Goal: Task Accomplishment & Management: Manage account settings

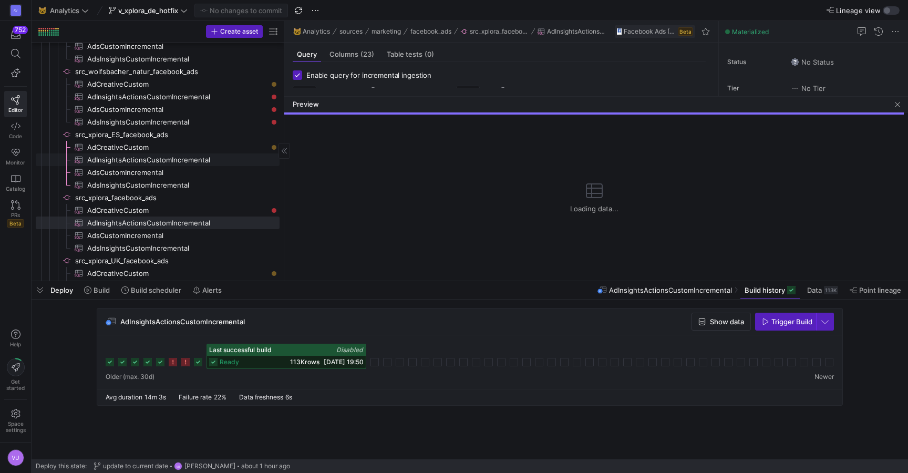
click at [202, 160] on span "AdInsightsActionsCustomIncremental​​​​​​​​​" at bounding box center [177, 160] width 180 height 12
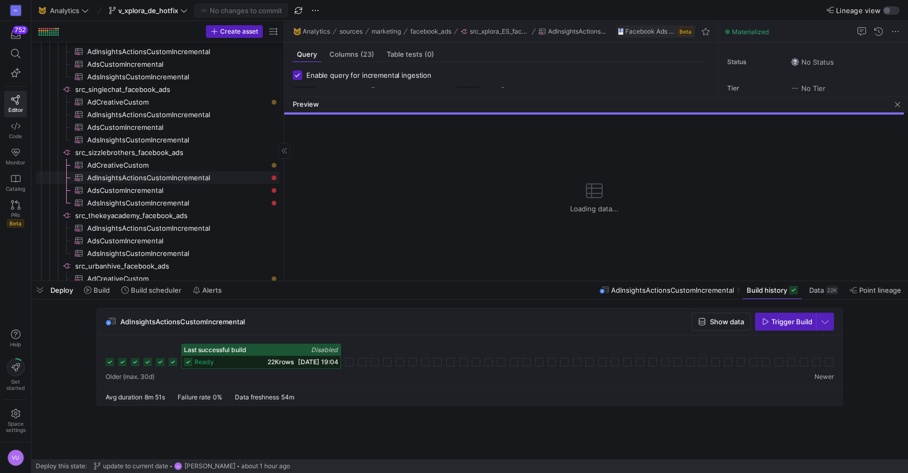
click at [221, 178] on span "AdInsightsActionsCustomIncremental​​​​​​​​​" at bounding box center [177, 178] width 180 height 12
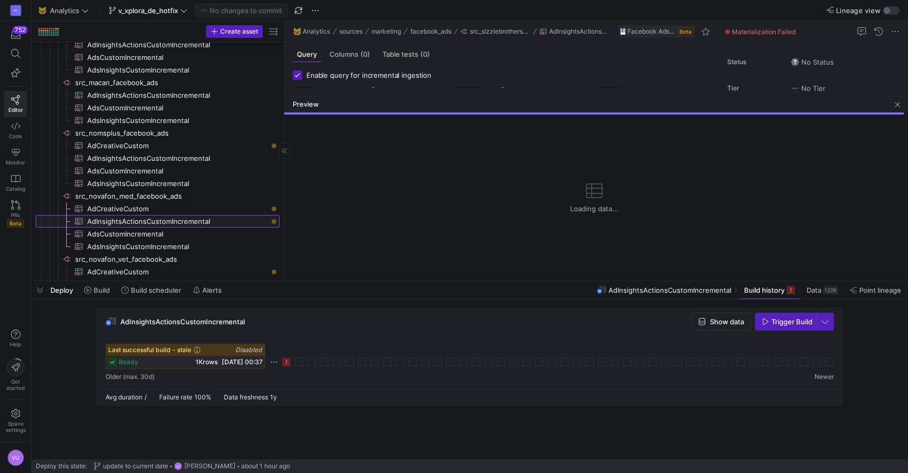
click at [246, 219] on span "AdInsightsActionsCustomIncremental​​​​​​​​​" at bounding box center [177, 221] width 180 height 12
type input "[DATE]"
click at [287, 362] on rect at bounding box center [286, 362] width 8 height 8
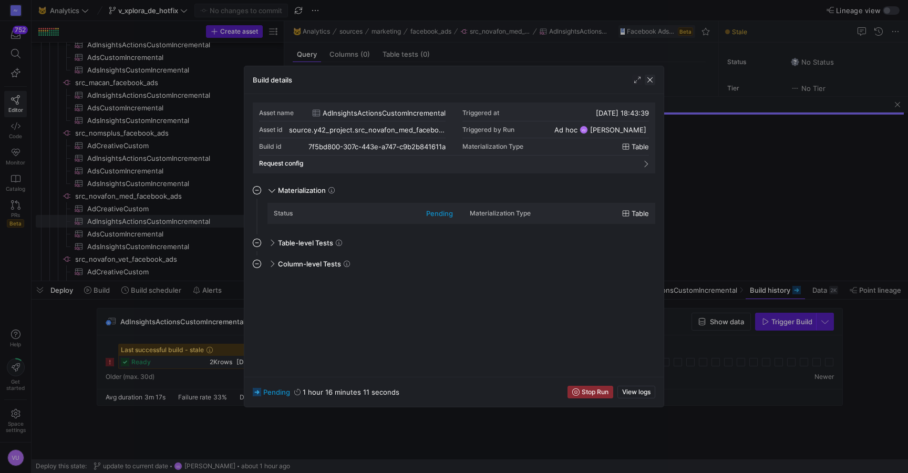
click at [651, 79] on span "button" at bounding box center [650, 80] width 11 height 11
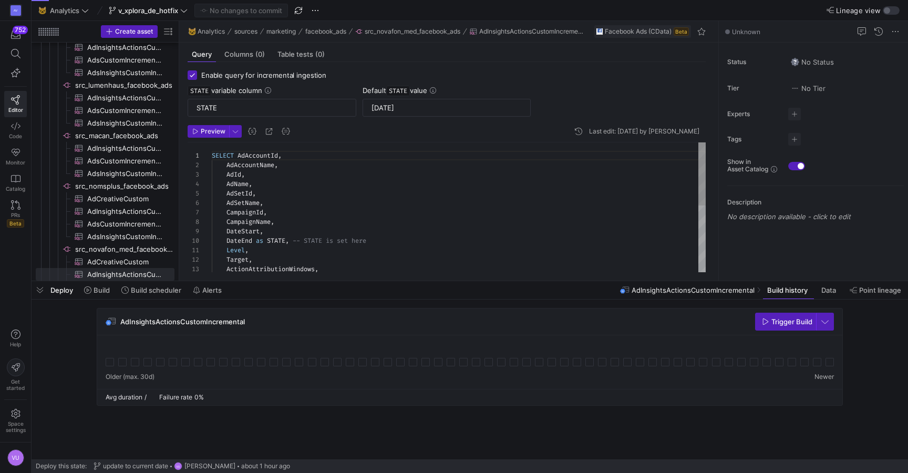
scroll to position [95, 0]
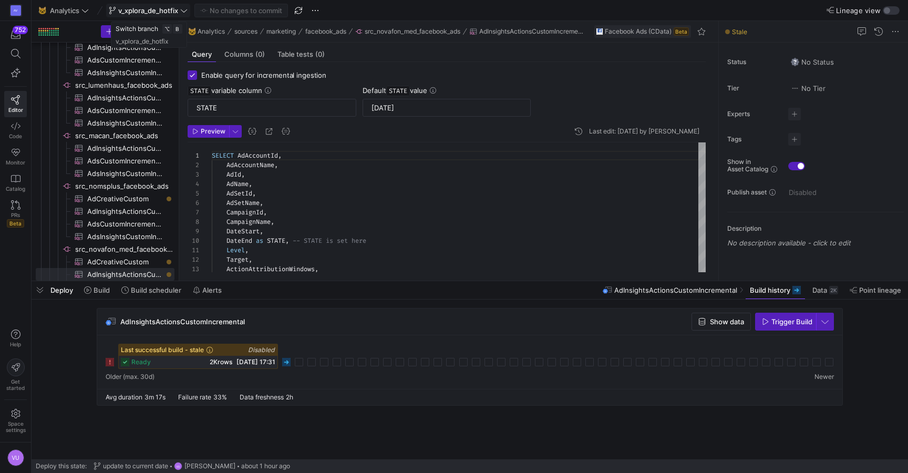
click at [183, 7] on icon at bounding box center [183, 10] width 7 height 7
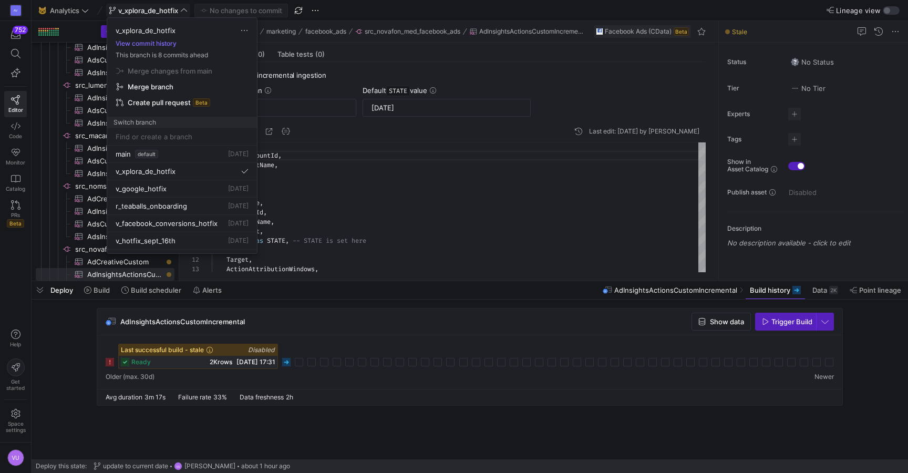
click at [168, 81] on span "button" at bounding box center [182, 86] width 140 height 15
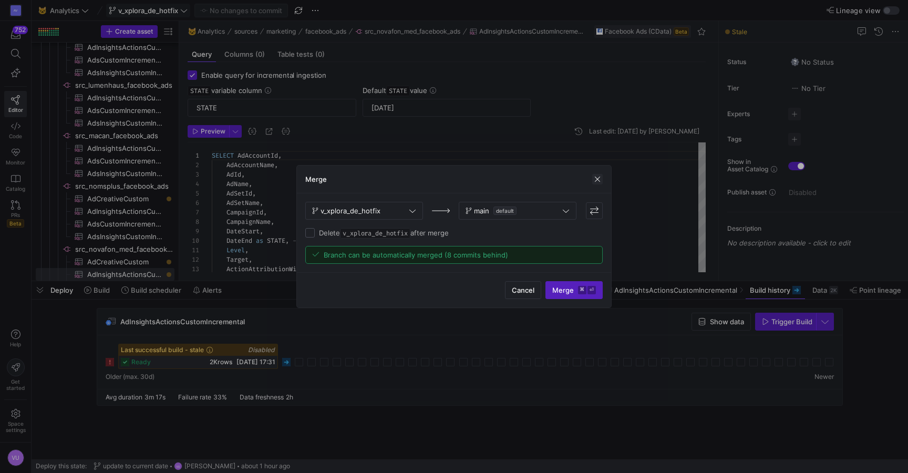
click at [597, 174] on span "button" at bounding box center [597, 179] width 11 height 11
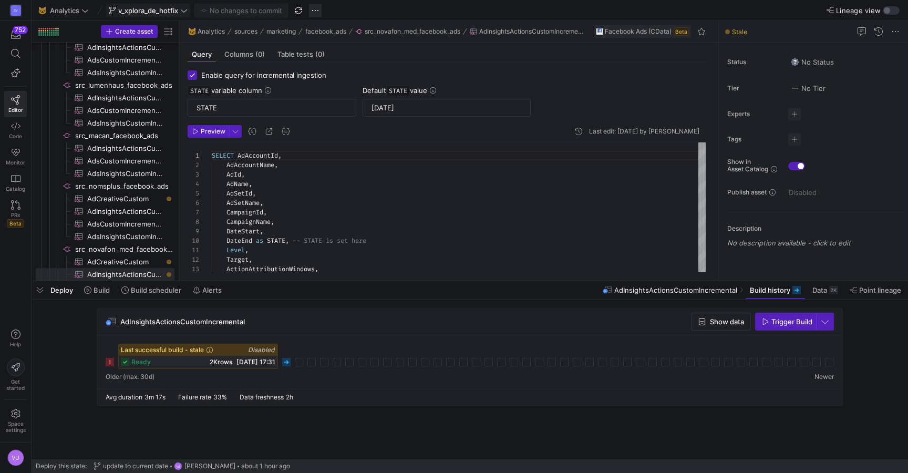
click at [315, 12] on span "button" at bounding box center [315, 10] width 13 height 13
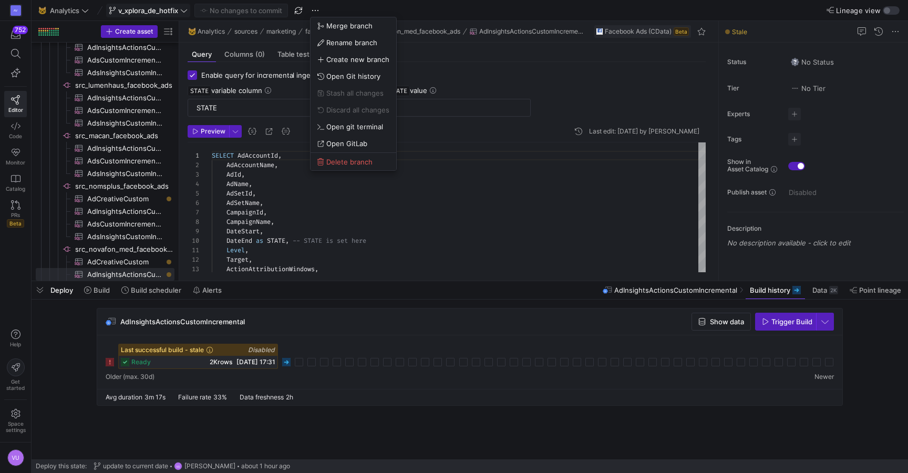
click at [183, 7] on div at bounding box center [454, 236] width 908 height 473
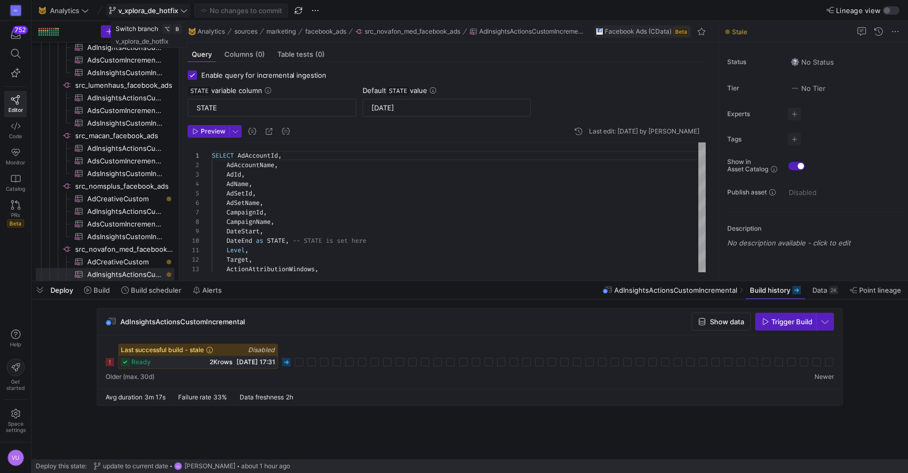
click at [183, 7] on icon at bounding box center [183, 10] width 7 height 7
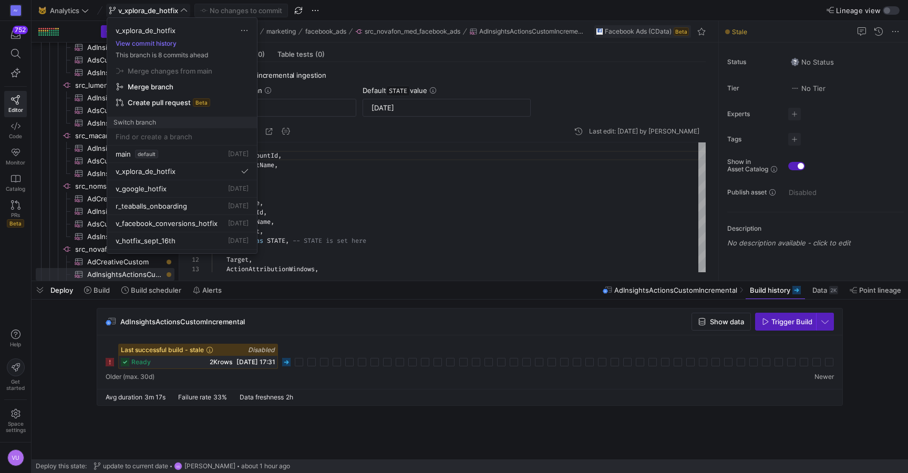
click at [164, 100] on span "Create pull request" at bounding box center [159, 102] width 63 height 8
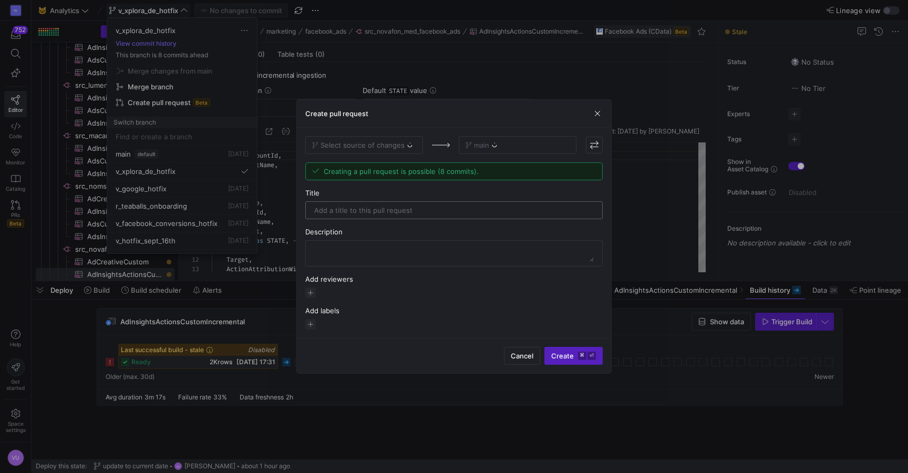
click at [329, 211] on input "text" at bounding box center [454, 210] width 280 height 8
type input "fix facebook ads issue"
click at [379, 174] on span "Creating a pull request is possible (8 commits)." at bounding box center [401, 171] width 155 height 8
click at [556, 357] on span "Create ⌘ ⏎" at bounding box center [573, 356] width 45 height 8
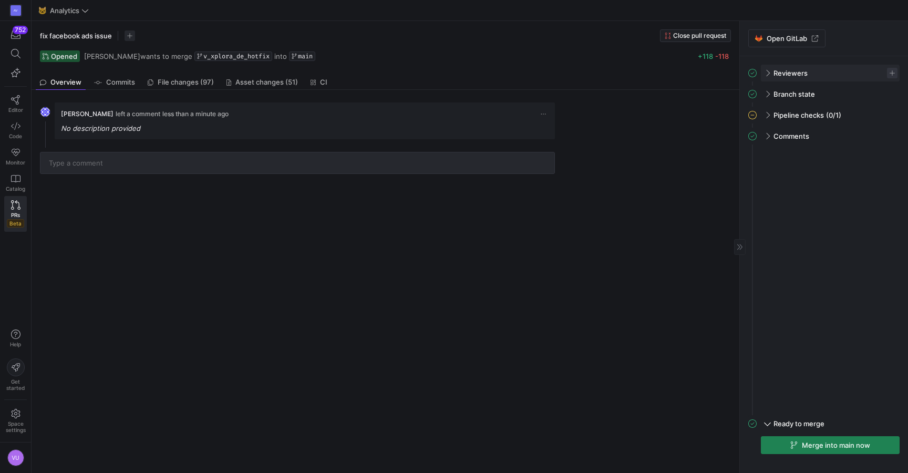
click at [892, 74] on span "button" at bounding box center [892, 73] width 11 height 11
click at [835, 107] on span "Renate Perez Hoyos" at bounding box center [825, 104] width 56 height 8
click at [679, 200] on div at bounding box center [454, 236] width 908 height 473
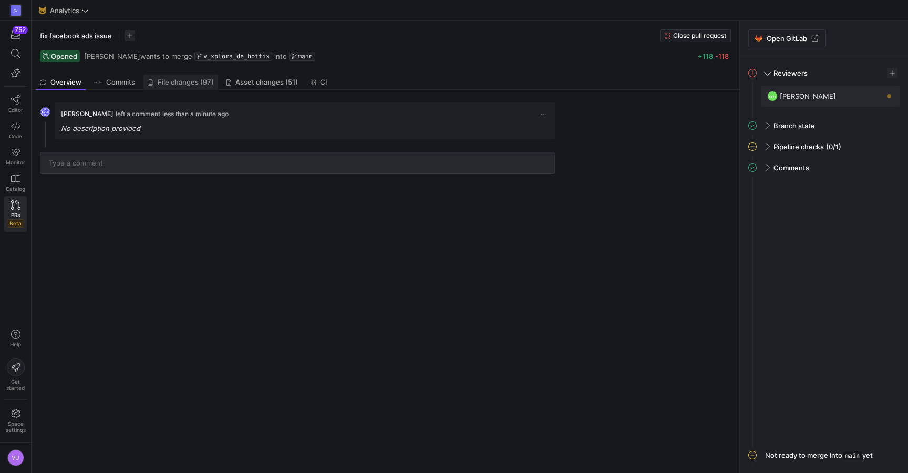
click at [180, 86] on span "File changes (97)" at bounding box center [186, 82] width 56 height 7
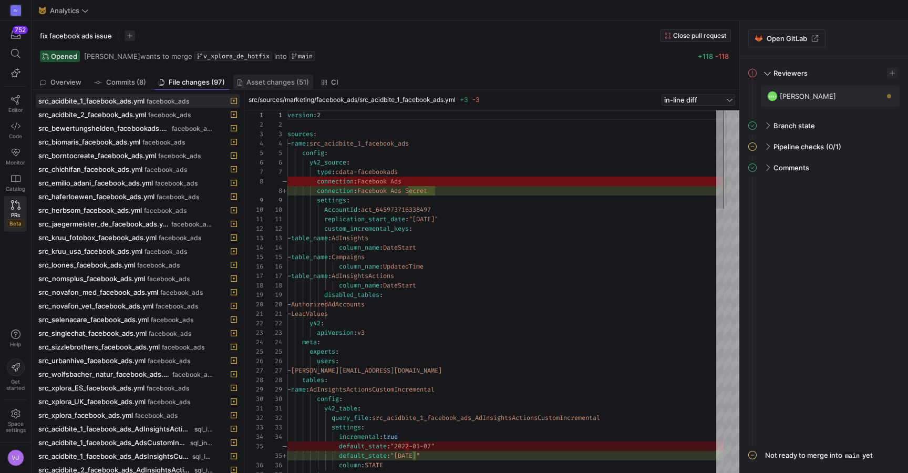
click at [276, 84] on span "Asset changes (51)" at bounding box center [277, 82] width 63 height 7
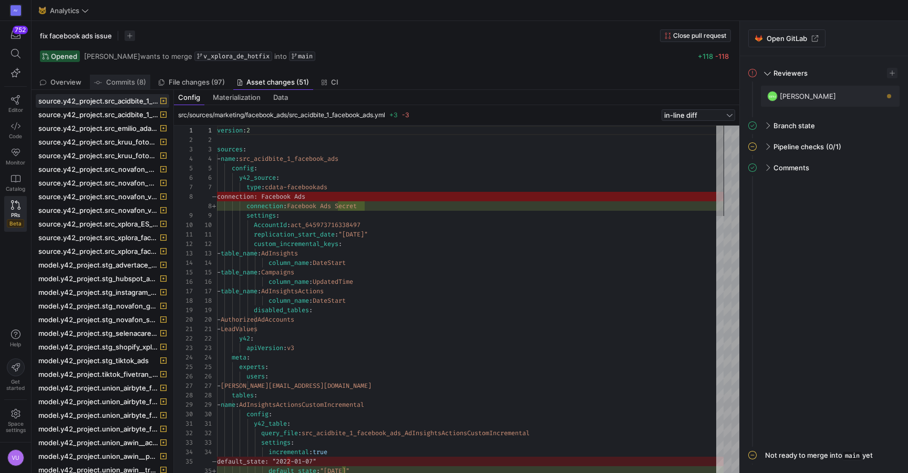
click at [122, 81] on span "Commits (8)" at bounding box center [126, 82] width 40 height 7
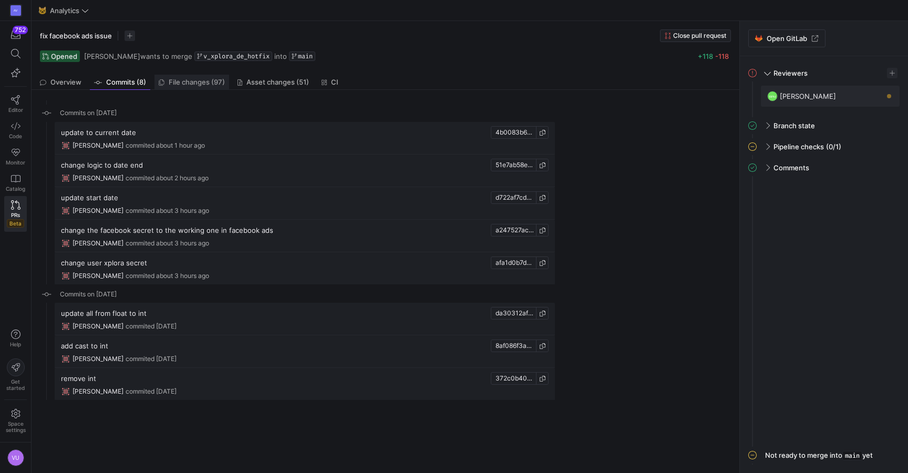
click at [193, 81] on span "File changes (97)" at bounding box center [197, 82] width 56 height 7
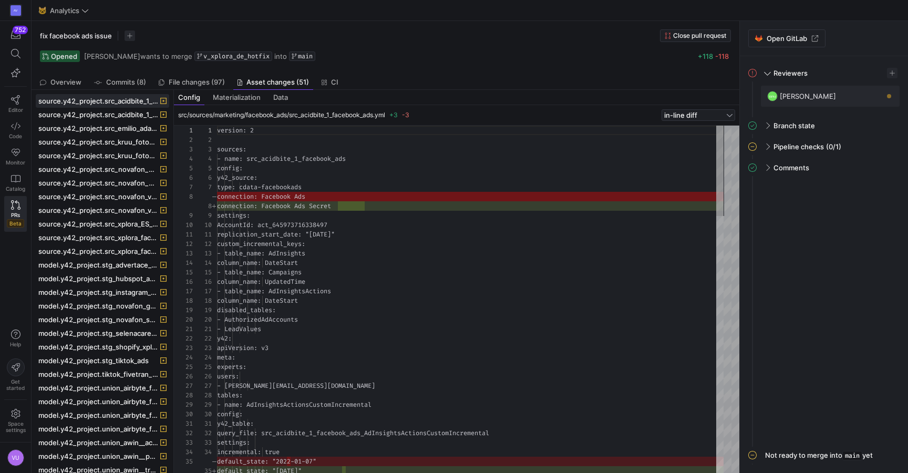
scroll to position [95, 0]
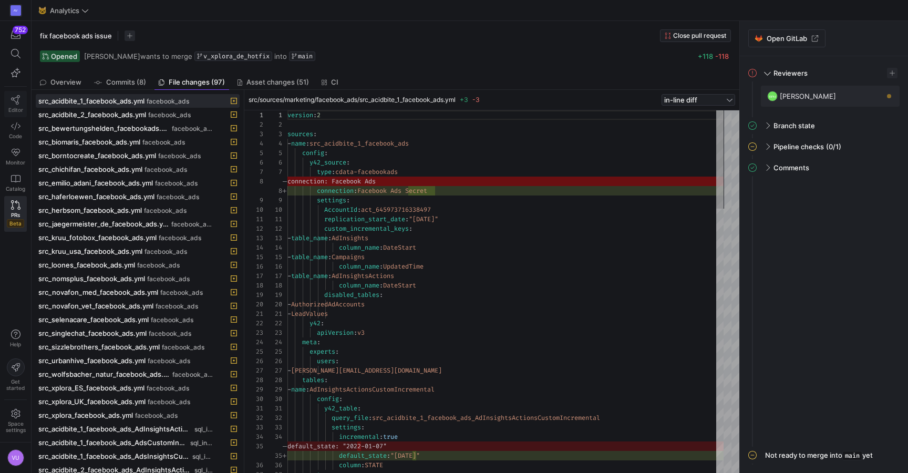
scroll to position [95, 0]
click at [15, 102] on icon at bounding box center [15, 99] width 9 height 9
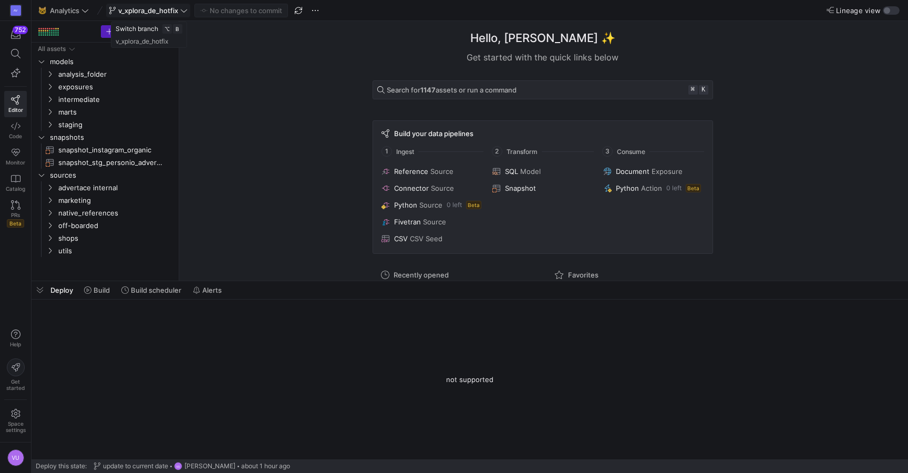
click at [182, 10] on icon at bounding box center [183, 10] width 7 height 7
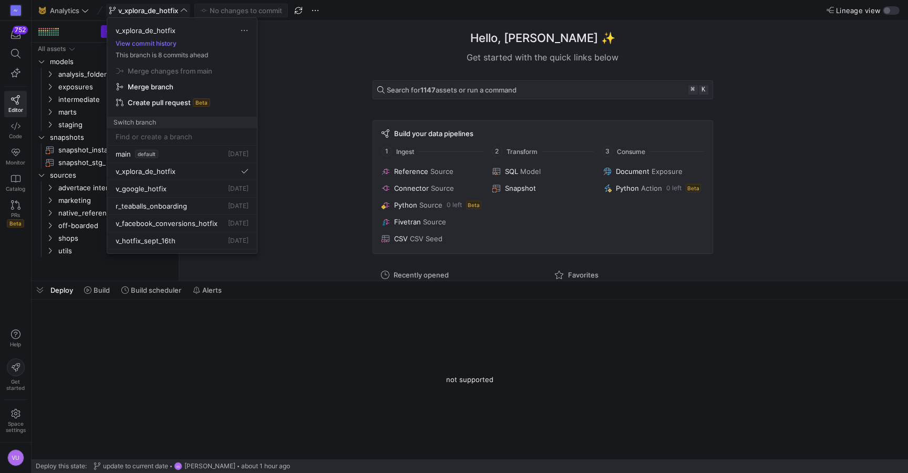
click at [163, 89] on span "Merge branch" at bounding box center [151, 86] width 46 height 8
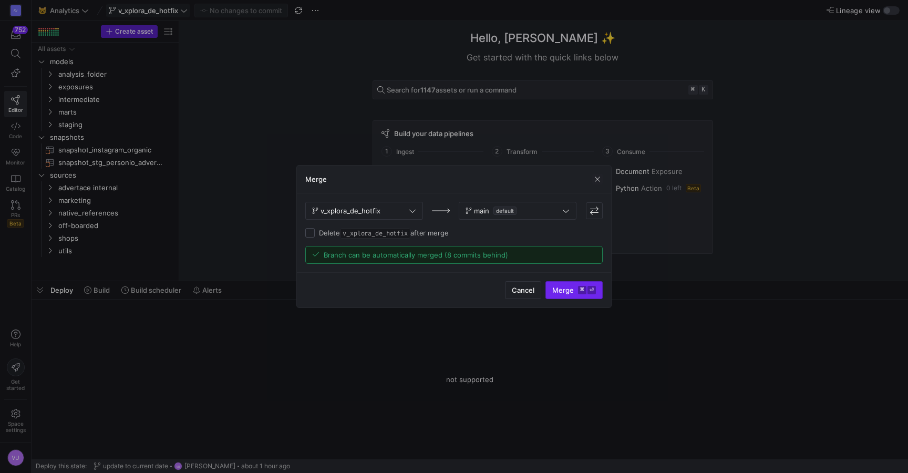
click at [574, 292] on span "Merge ⌘ ⏎" at bounding box center [574, 290] width 44 height 8
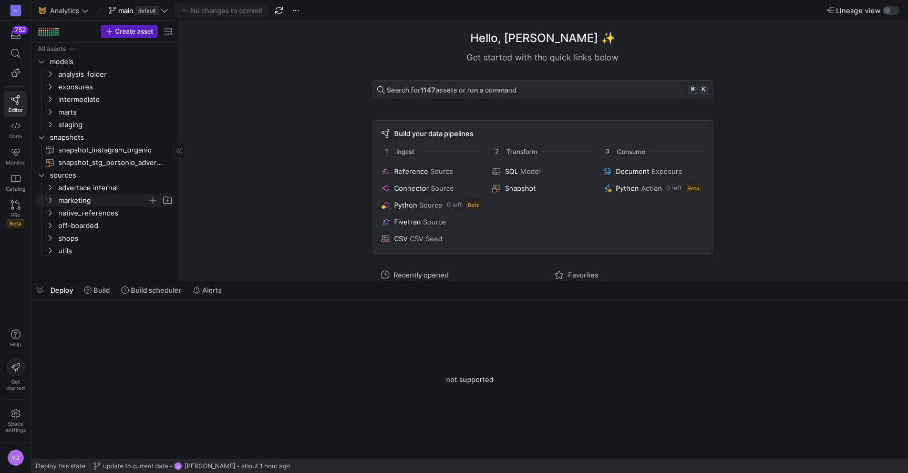
click at [49, 196] on y42-icon "Press SPACE to select this row." at bounding box center [50, 200] width 8 height 8
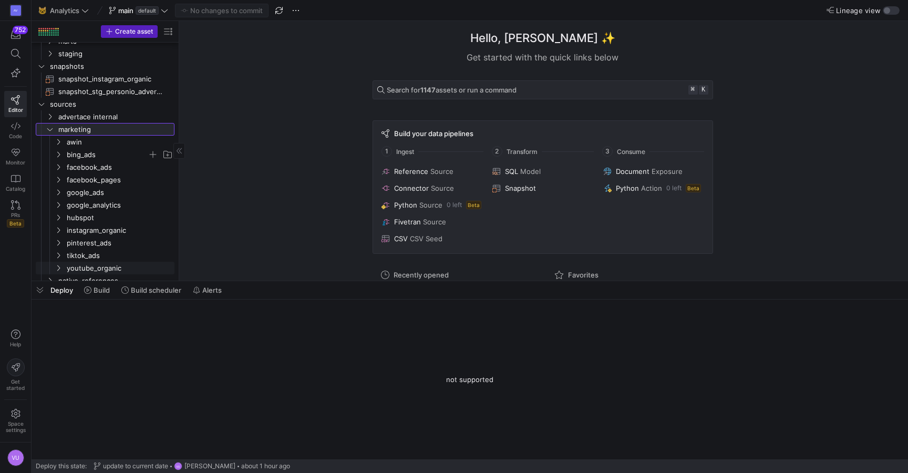
scroll to position [115, 0]
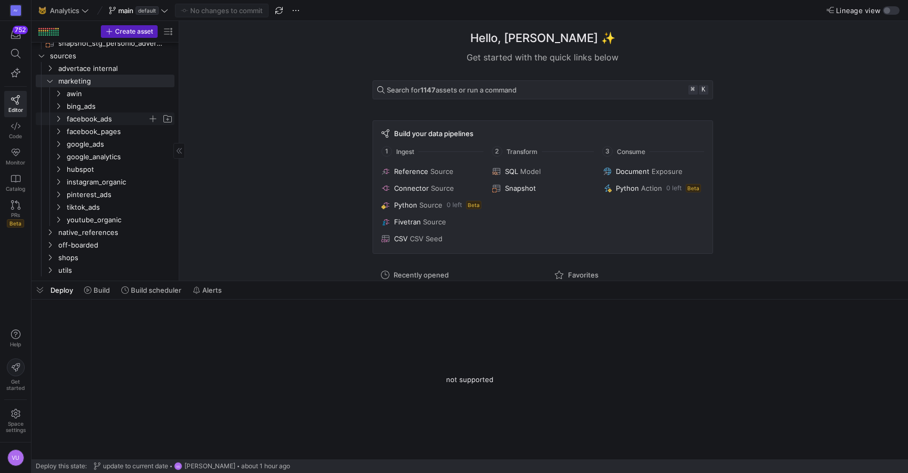
click at [60, 118] on icon "Press SPACE to select this row." at bounding box center [58, 119] width 7 height 6
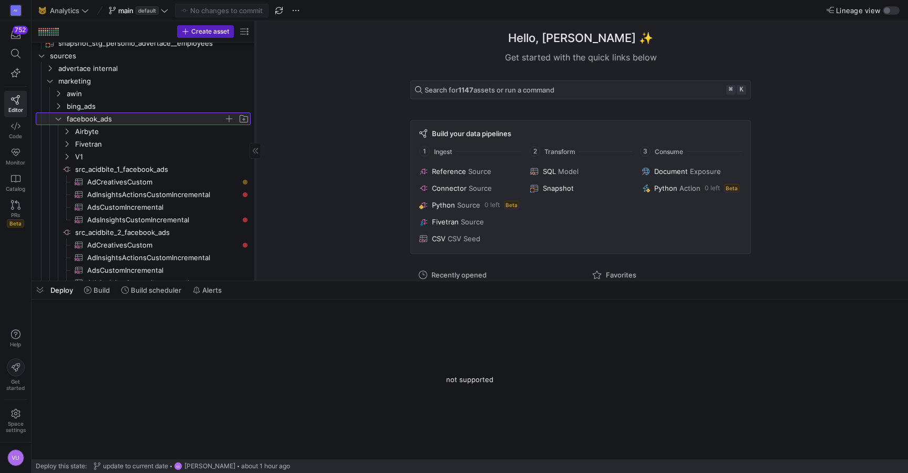
drag, startPoint x: 179, startPoint y: 109, endPoint x: 255, endPoint y: 109, distance: 76.2
click at [255, 109] on div at bounding box center [255, 151] width 1 height 260
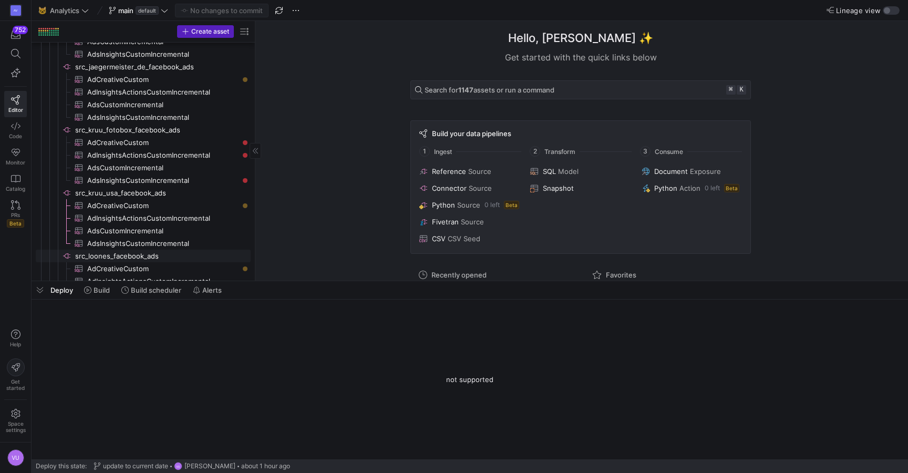
scroll to position [0, 0]
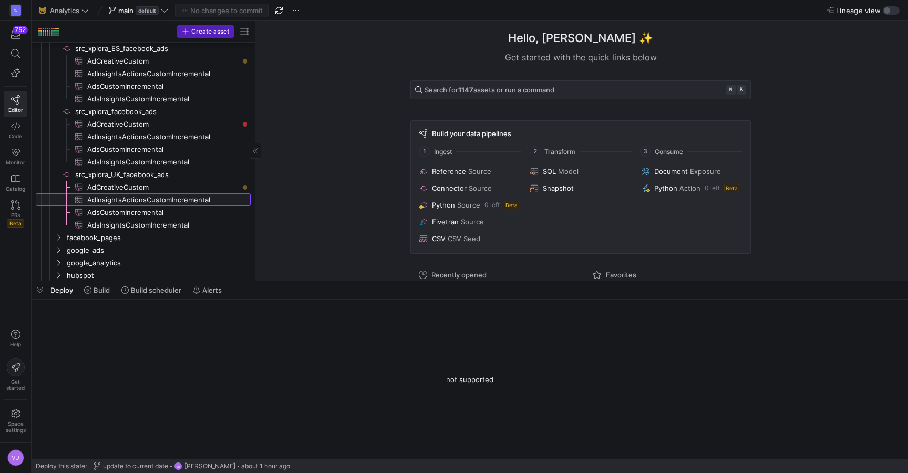
click at [177, 197] on span "AdInsightsActionsCustomIncremental​​​​​​​​​" at bounding box center [162, 200] width 151 height 12
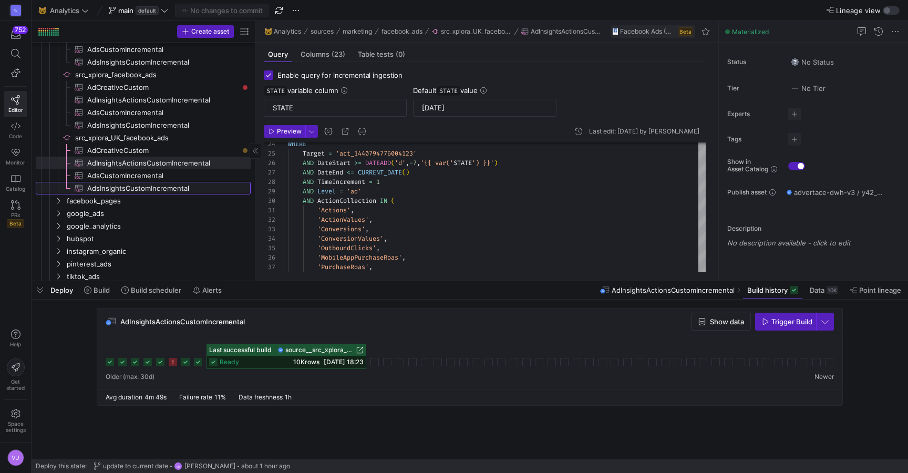
click at [166, 188] on span "AdsInsightsCustomIncremental​​​​​​​​​" at bounding box center [162, 188] width 151 height 12
type textarea "SELECT AdAccountId, AdAccountName, AdId, AdName, AdSetId, AdSetName, CampaignId…"
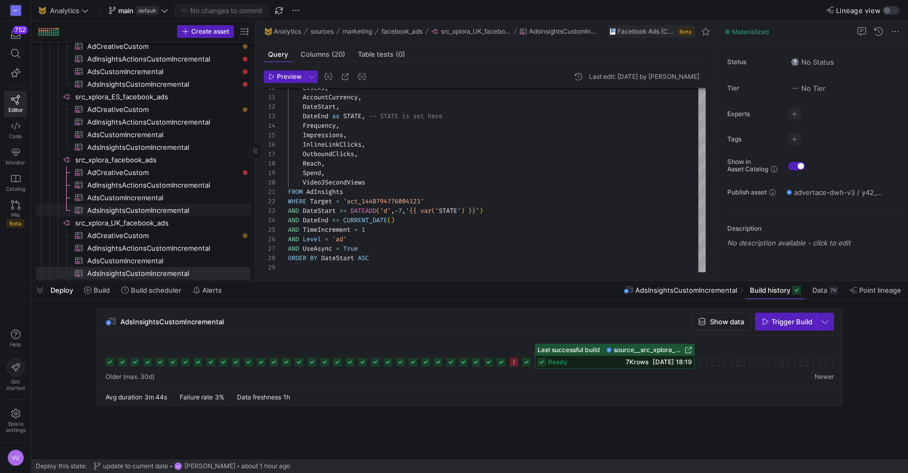
click at [160, 208] on span "AdsInsightsCustomIncremental​​​​​​​​​" at bounding box center [162, 210] width 151 height 12
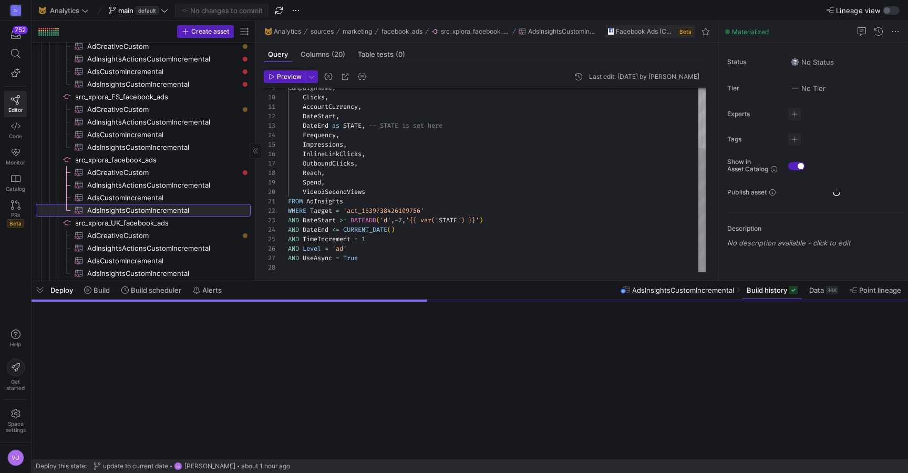
type input "[DATE]"
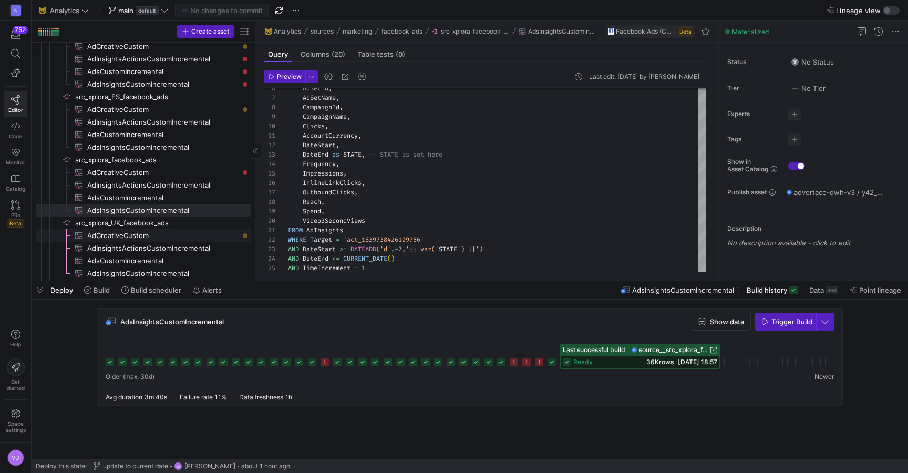
click at [244, 233] on div "Press SPACE to select this row." at bounding box center [245, 235] width 5 height 5
checkbox input "false"
type textarea "SELECT ID, Name, ImageUrl, InstagramPermalinkUrl, RunStatus, ThumbnailUrl, Obje…"
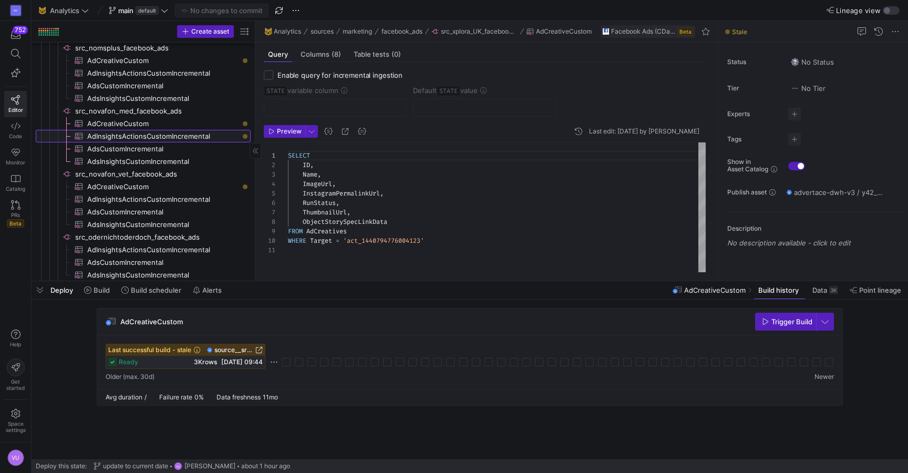
click at [214, 133] on span "AdInsightsActionsCustomIncremental​​​​​​​​​" at bounding box center [162, 136] width 151 height 12
checkbox input "true"
type input "STATE"
type input "[DATE]"
type textarea "SELECT AdAccountId, AdAccountName, AdId, AdName, AdSetId, AdSetName, CampaignId…"
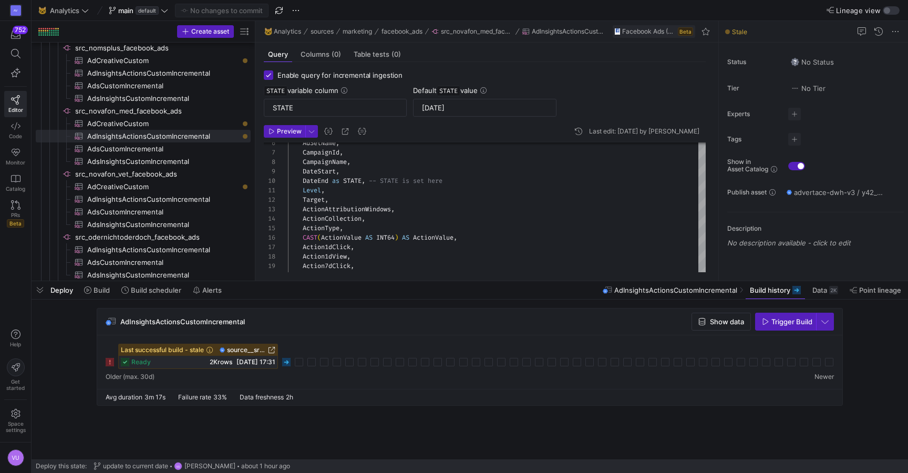
click at [286, 360] on rect at bounding box center [286, 362] width 8 height 8
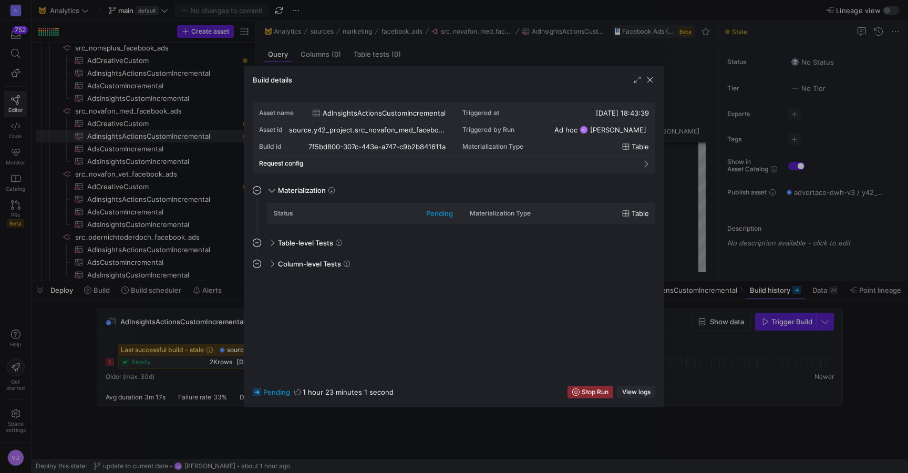
click at [626, 387] on span "button" at bounding box center [636, 392] width 37 height 12
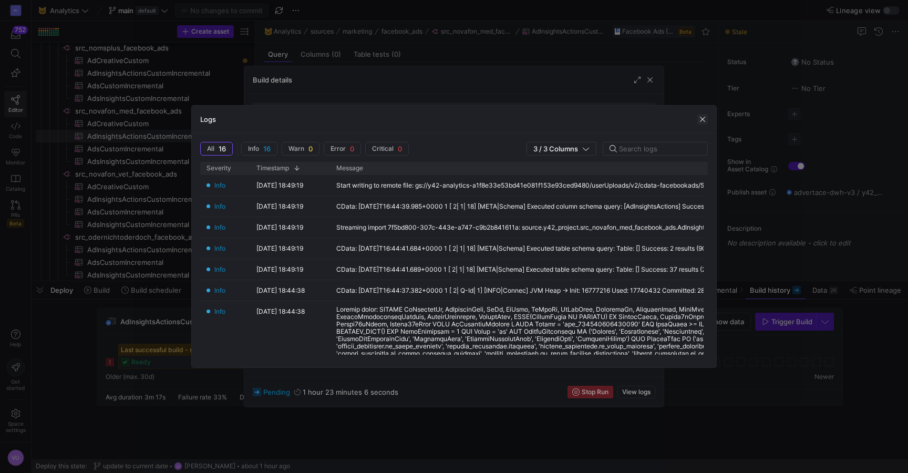
click at [697, 115] on span "button" at bounding box center [702, 119] width 11 height 11
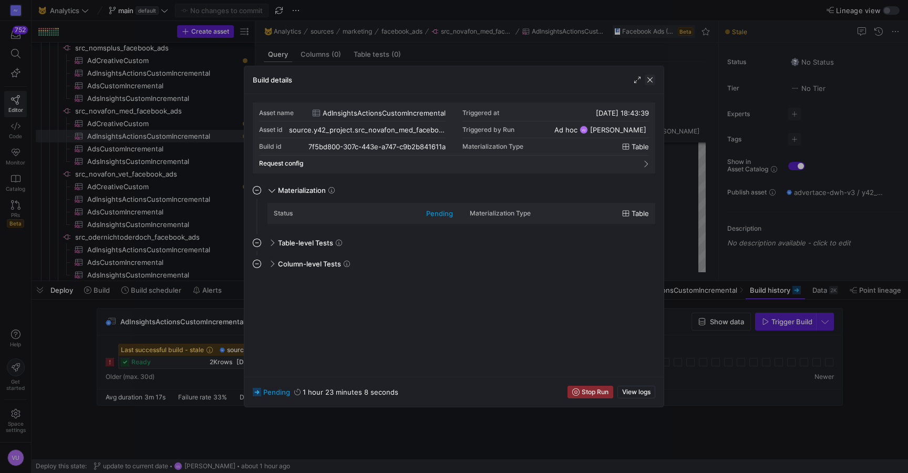
click at [648, 82] on span "button" at bounding box center [650, 80] width 11 height 11
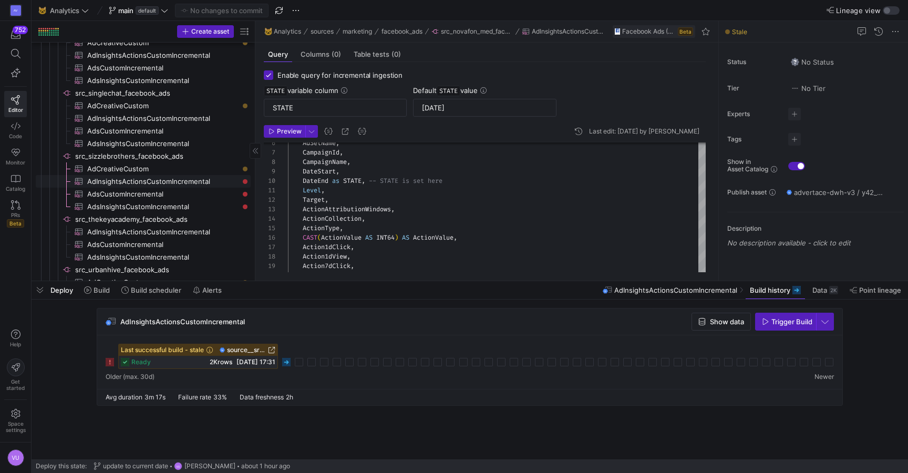
click at [183, 179] on span "AdInsightsActionsCustomIncremental​​​​​​​​​" at bounding box center [162, 182] width 151 height 12
click at [285, 359] on icon at bounding box center [286, 362] width 8 height 8
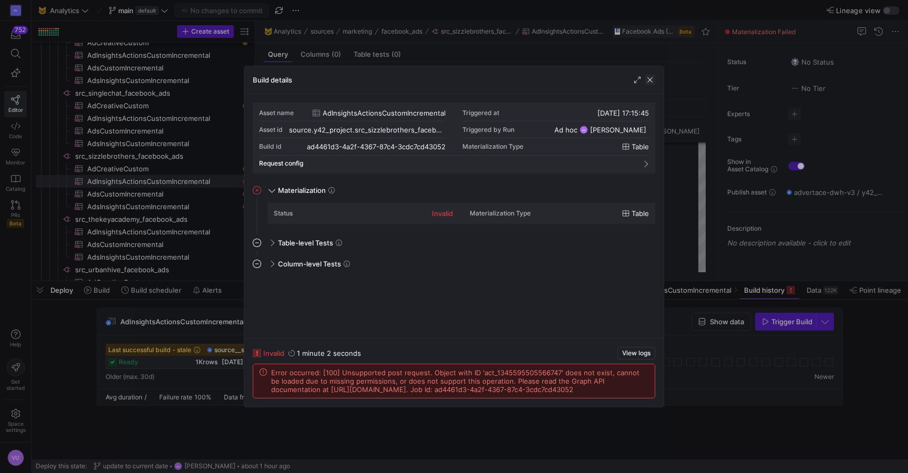
click at [649, 81] on span "button" at bounding box center [650, 80] width 11 height 11
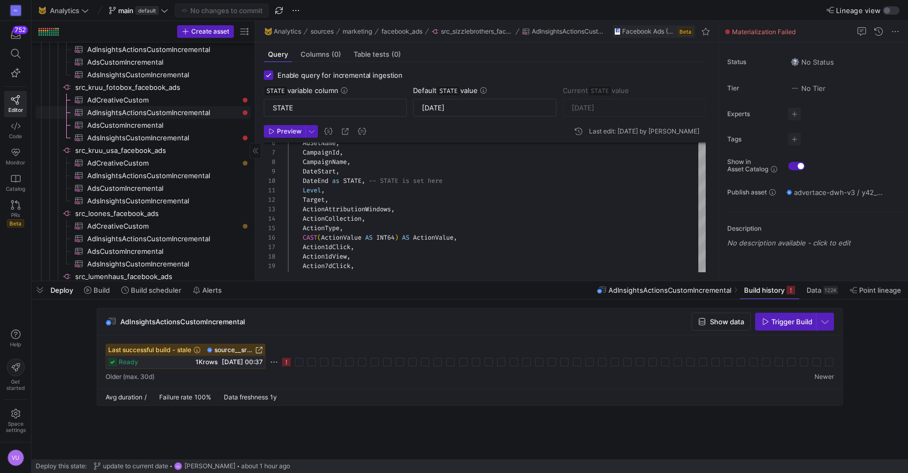
click at [197, 113] on span "AdInsightsActionsCustomIncremental​​​​​​​​​" at bounding box center [162, 113] width 151 height 12
type input "[DATE]"
click at [338, 360] on icon at bounding box center [337, 362] width 8 height 8
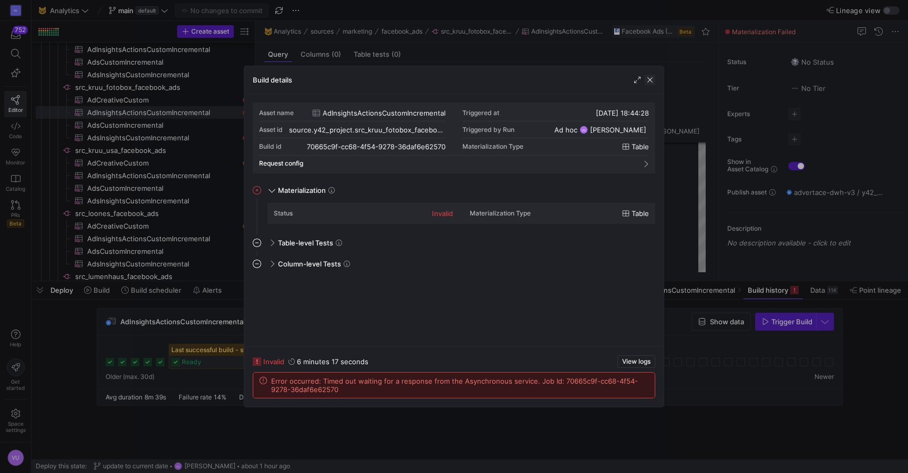
click at [649, 79] on span "button" at bounding box center [650, 80] width 11 height 11
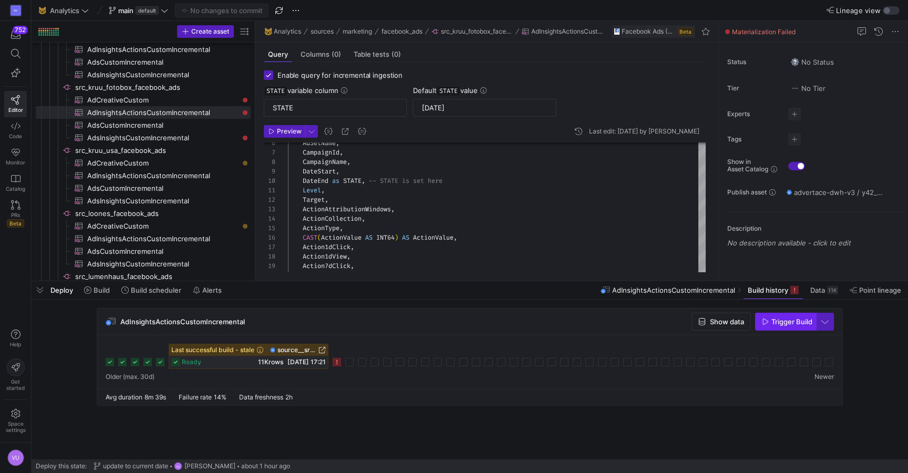
click at [789, 322] on span "Trigger Build" at bounding box center [791, 321] width 41 height 8
click at [180, 134] on span "AdsInsightsCustomIncremental​​​​​​​​​" at bounding box center [162, 138] width 151 height 12
type textarea "SELECT AdAccountId, AdAccountName, AdId, AdName, AdSetId, AdSetName, CampaignId…"
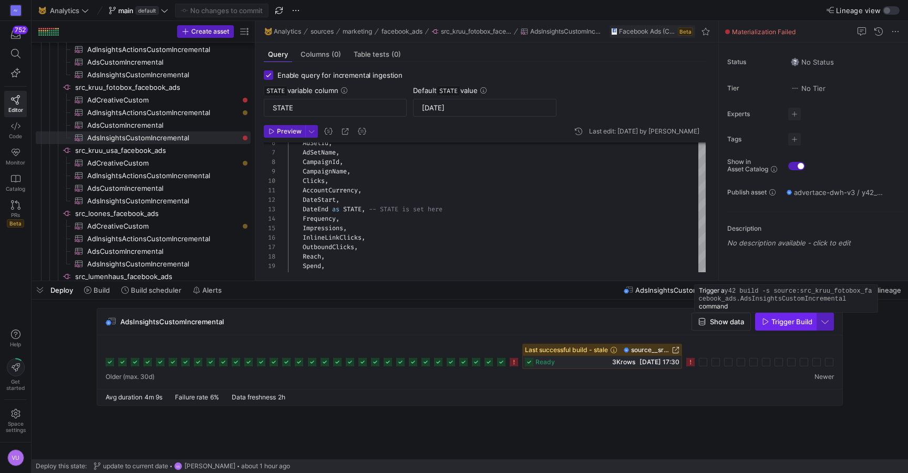
click at [779, 317] on span "Trigger Build" at bounding box center [791, 321] width 41 height 8
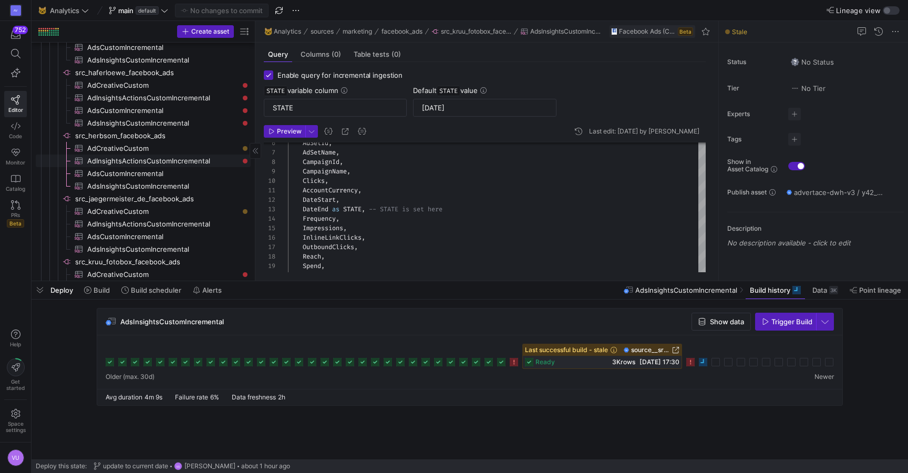
click at [193, 163] on span "AdInsightsActionsCustomIncremental​​​​​​​​​" at bounding box center [162, 161] width 151 height 12
type input "2023-08-14"
type textarea "SELECT AdAccountId, AdAccountName, AdId, AdName, AdSetId, AdSetName, CampaignId…"
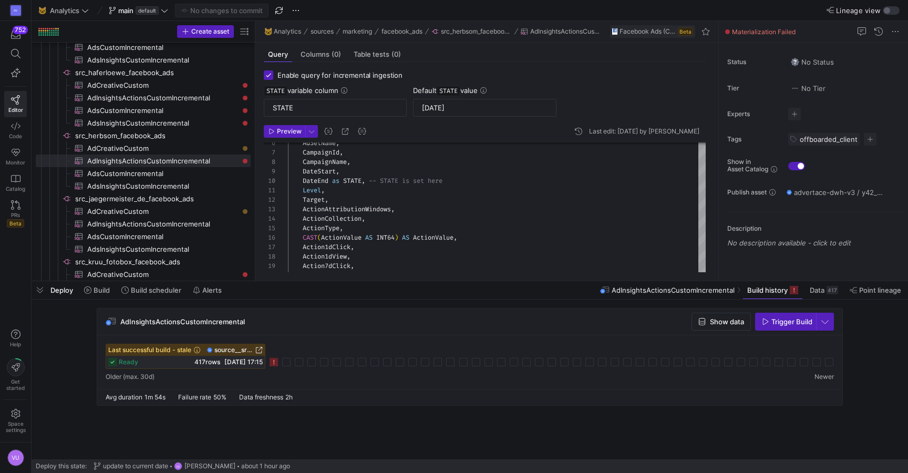
click at [274, 362] on rect at bounding box center [274, 362] width 8 height 8
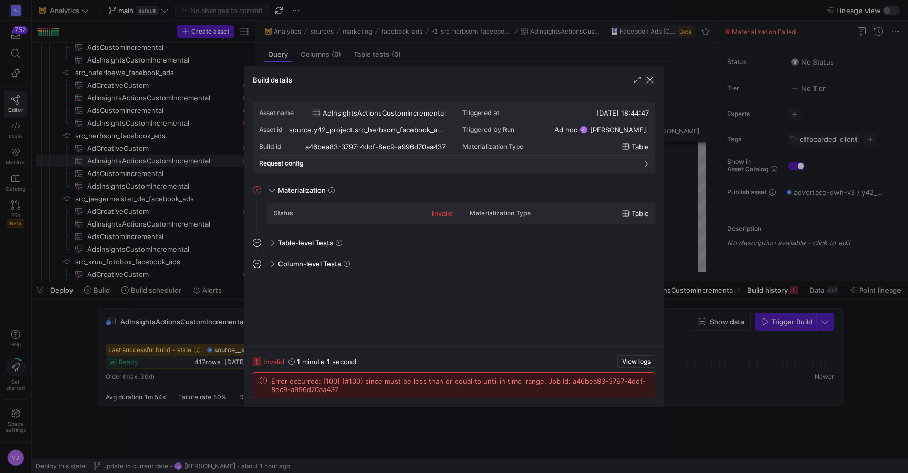
click at [651, 78] on span "button" at bounding box center [650, 80] width 11 height 11
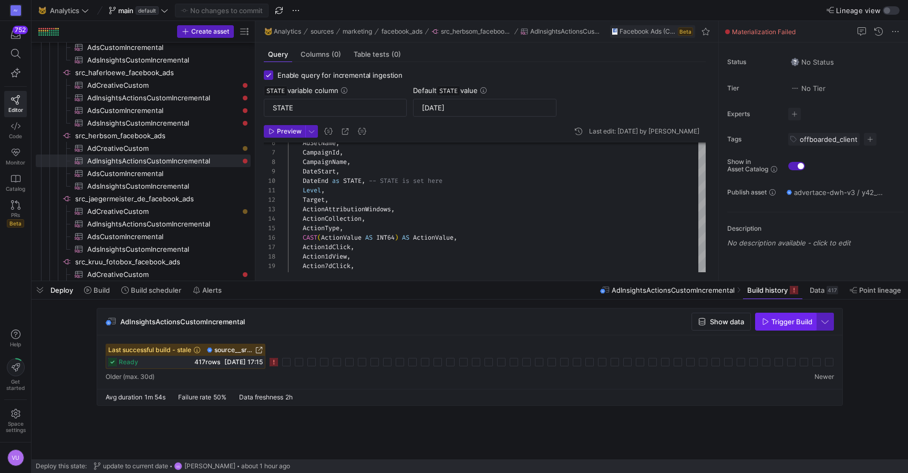
click at [794, 318] on span "Trigger Build" at bounding box center [791, 321] width 41 height 8
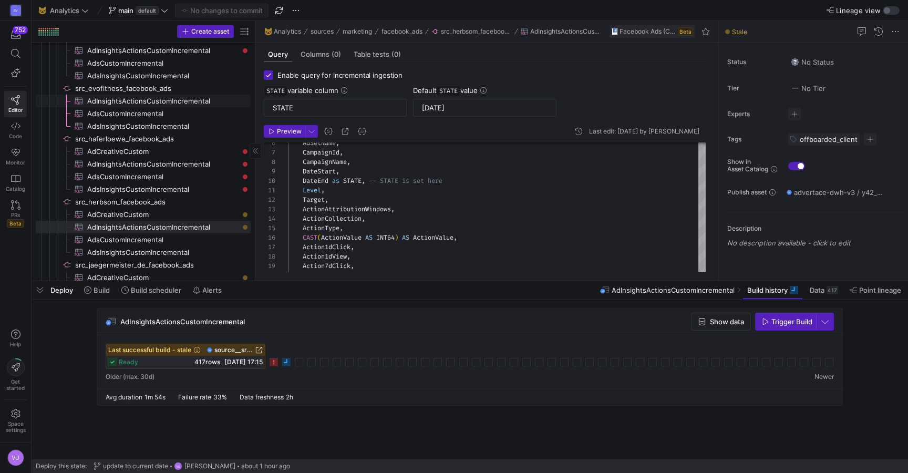
scroll to position [644, 0]
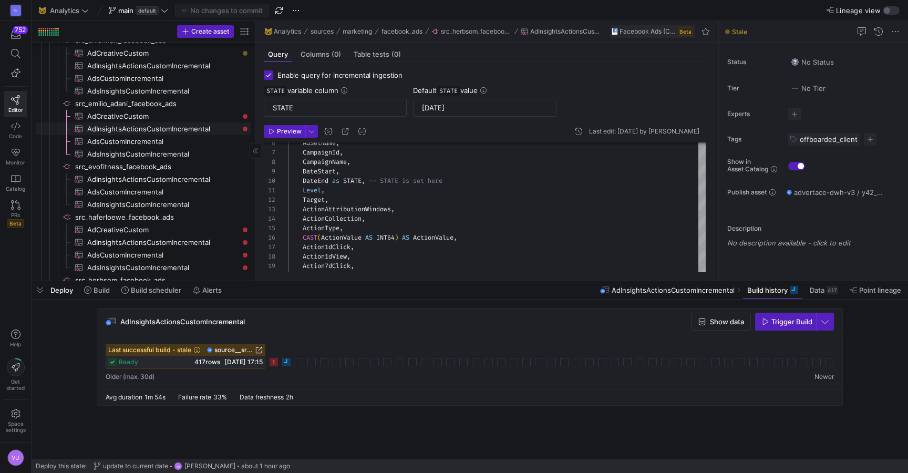
click at [202, 128] on span "AdInsightsActionsCustomIncremental​​​​​​​​​" at bounding box center [162, 129] width 151 height 12
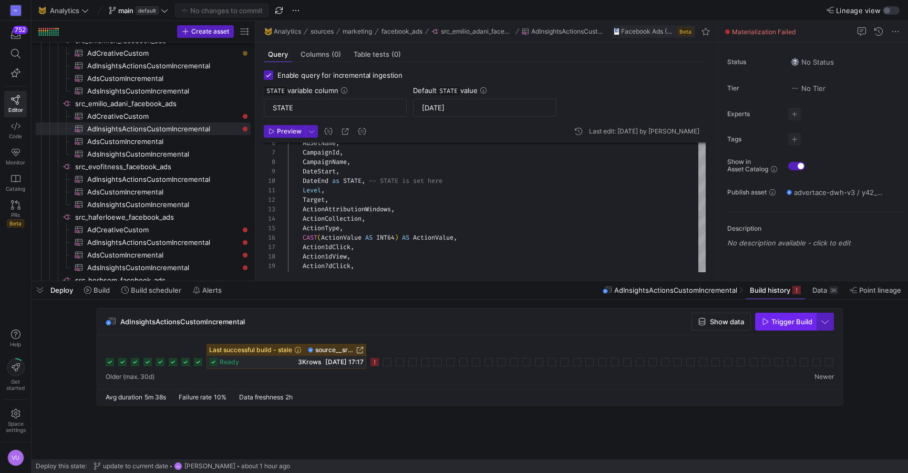
click at [779, 322] on span "Trigger Build" at bounding box center [791, 321] width 41 height 8
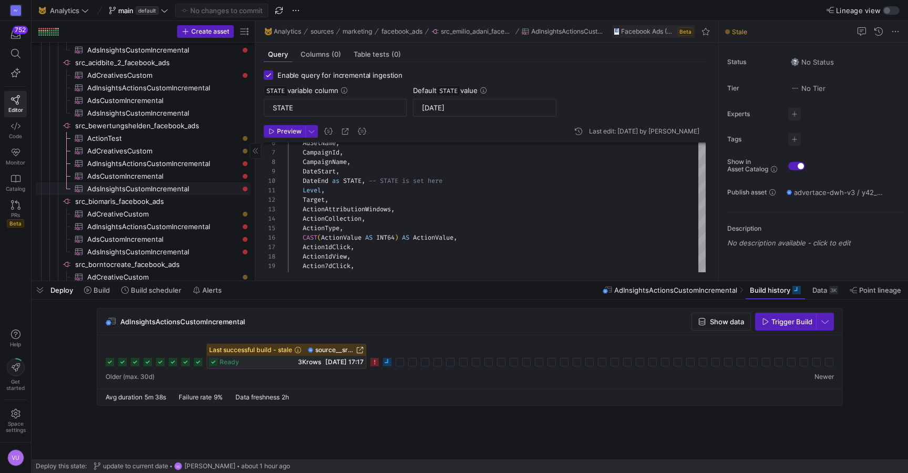
click at [205, 184] on span "AdsInsightsCustomIncremental​​​​​​​​​" at bounding box center [162, 189] width 151 height 12
type input "2022-01-07"
type textarea "SELECT AdAccountId, AdAccountName, AdId, AdName, AdSetId, AdSetName, CampaignId…"
